Goal: Check status: Check status

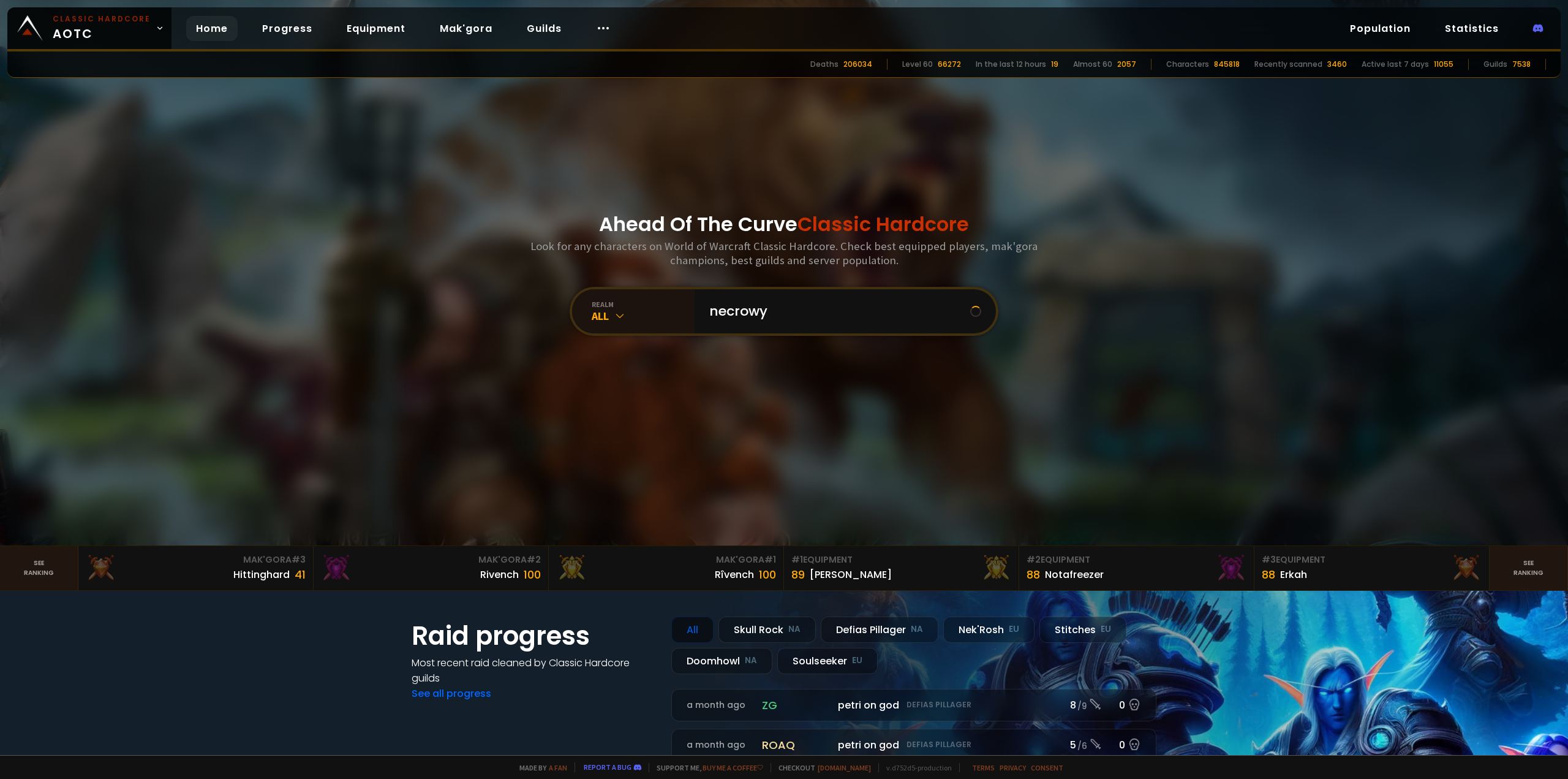
type input "necrowyn"
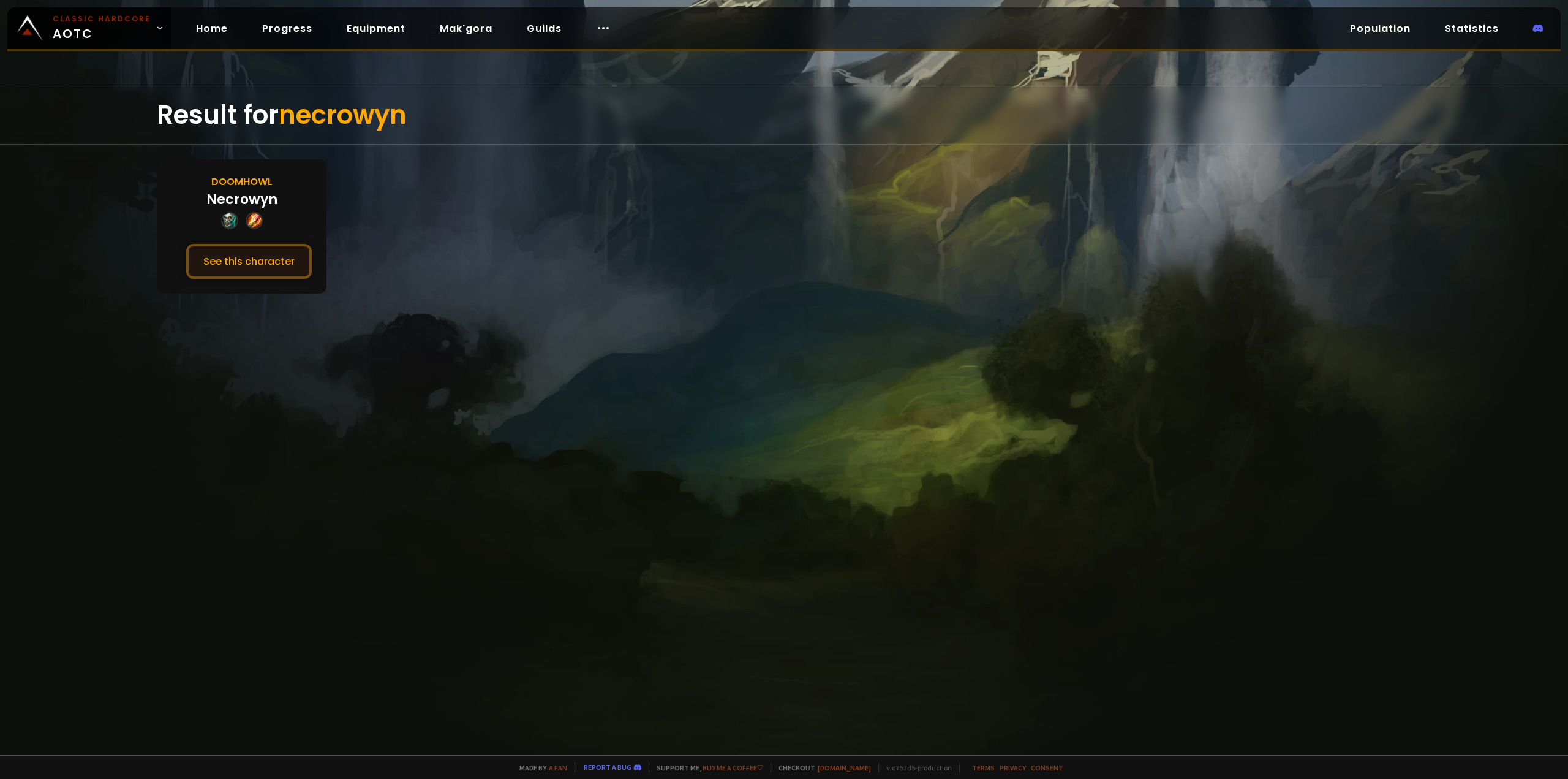
click at [224, 249] on button "See this character" at bounding box center [249, 261] width 126 height 35
click at [229, 261] on button "See this character" at bounding box center [249, 261] width 126 height 35
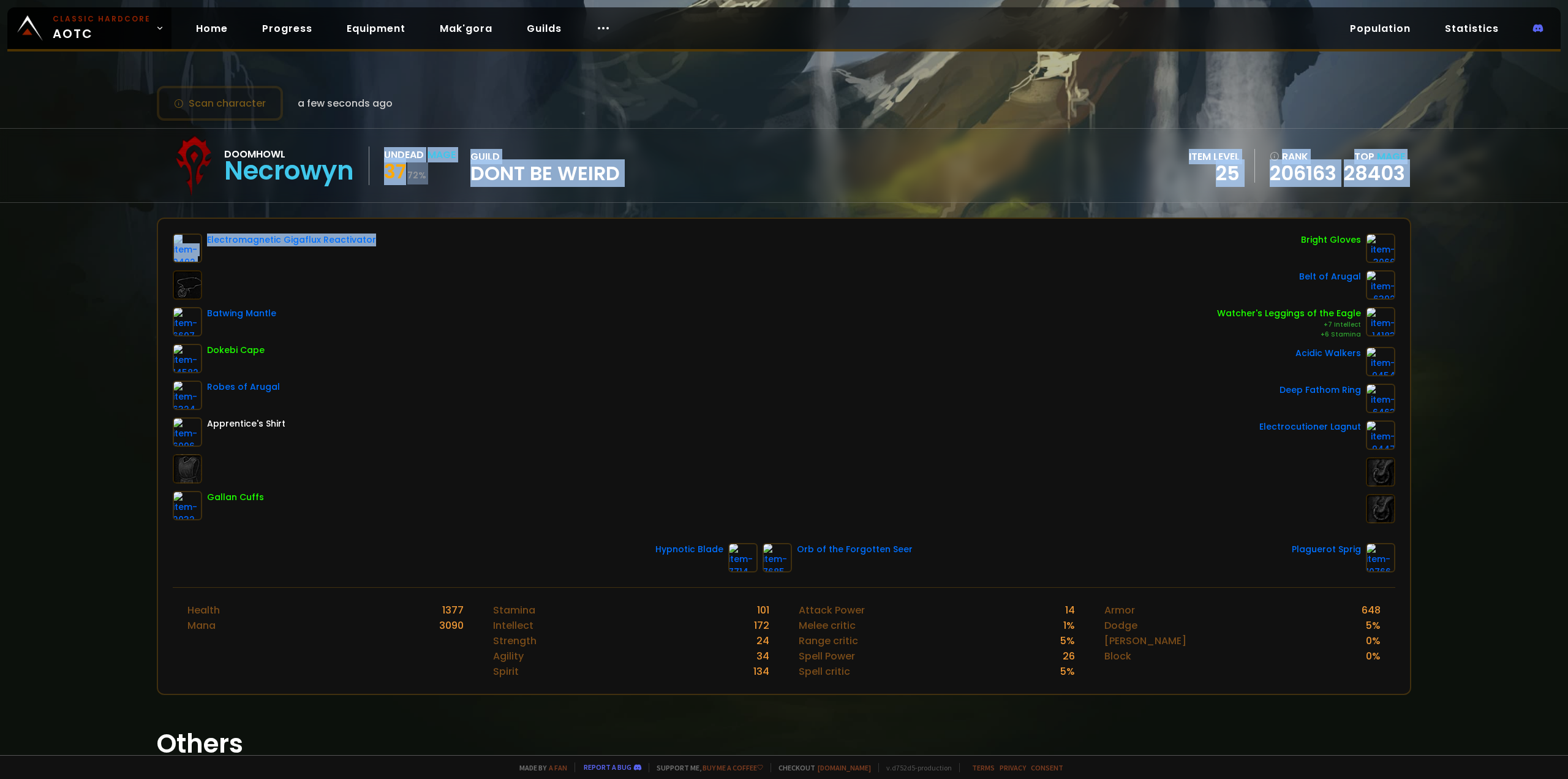
drag, startPoint x: 460, startPoint y: 187, endPoint x: 603, endPoint y: 214, distance: 145.5
click at [603, 214] on div "Scan character a few seconds ago Doomhowl Necrowyn Undead Mage 37 72 % guild Do…" at bounding box center [784, 377] width 1568 height 755
